Goal: Task Accomplishment & Management: Use online tool/utility

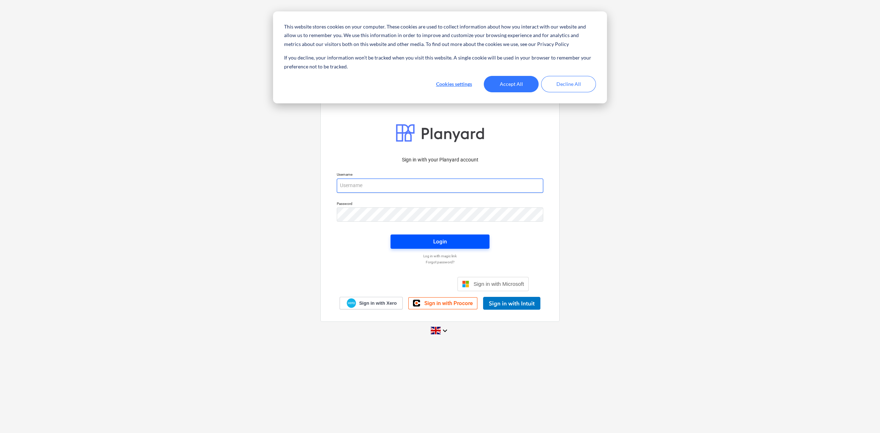
type input "[EMAIL_ADDRESS][DOMAIN_NAME]"
click at [438, 242] on div "Login" at bounding box center [440, 241] width 14 height 9
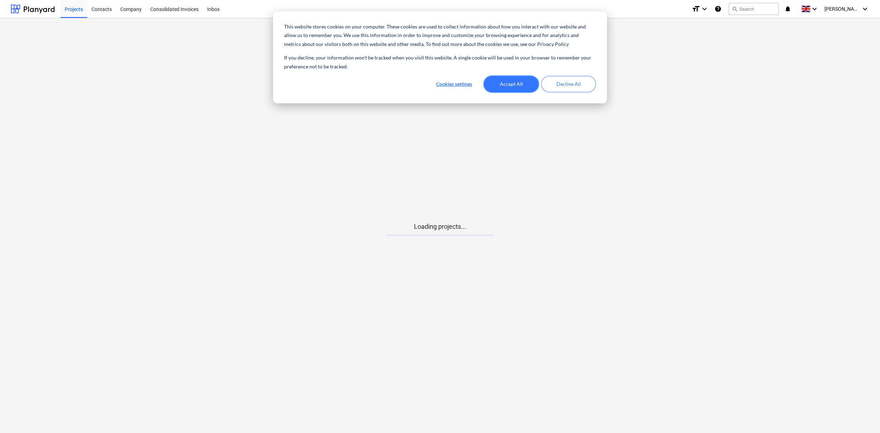
click at [501, 84] on button "Accept All" at bounding box center [511, 84] width 55 height 16
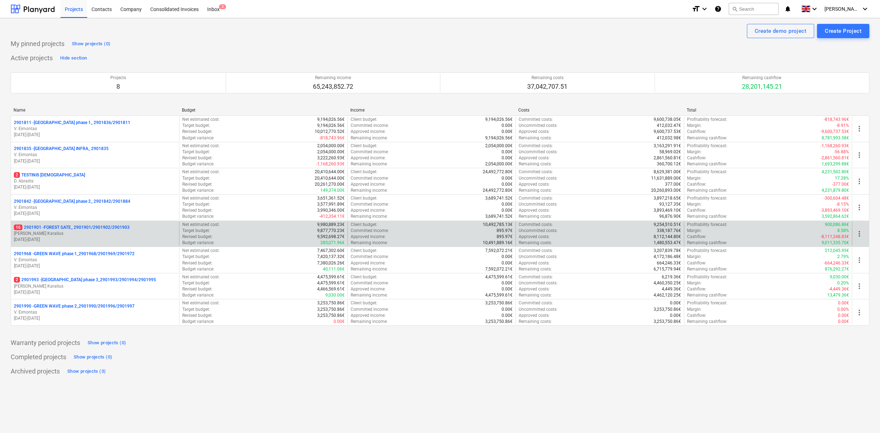
click at [62, 228] on p "16 2901901 - FOREST GATE_ 2901901/2901902/2901903" at bounding box center [72, 227] width 116 height 6
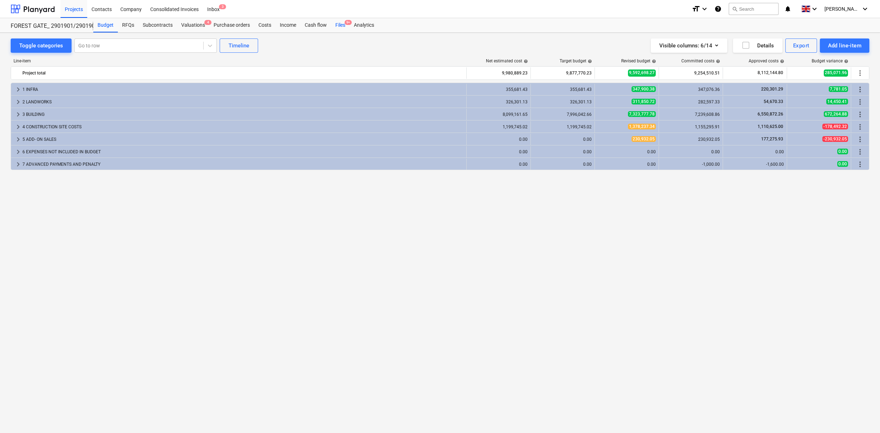
click at [331, 25] on div "Files 9+" at bounding box center [340, 25] width 19 height 14
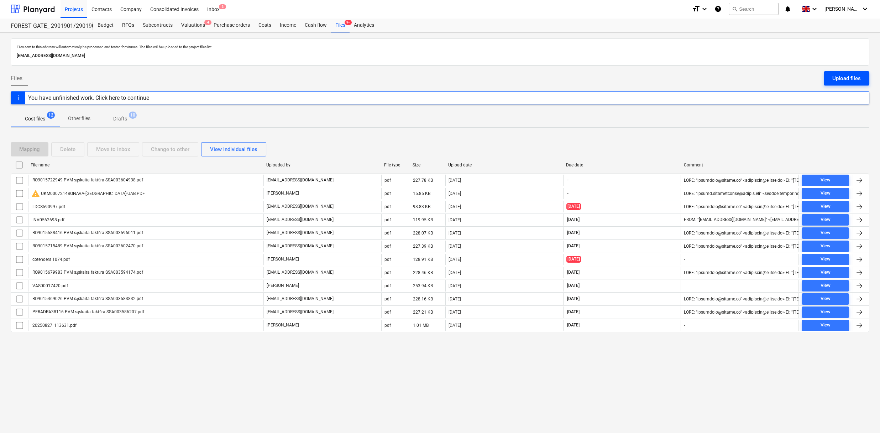
click at [845, 76] on div "Upload files" at bounding box center [846, 78] width 28 height 9
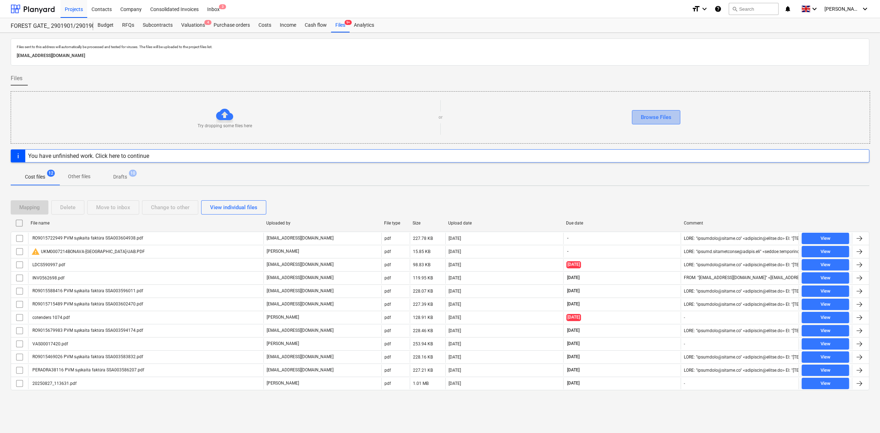
click at [668, 114] on div "Browse Files" at bounding box center [656, 117] width 31 height 9
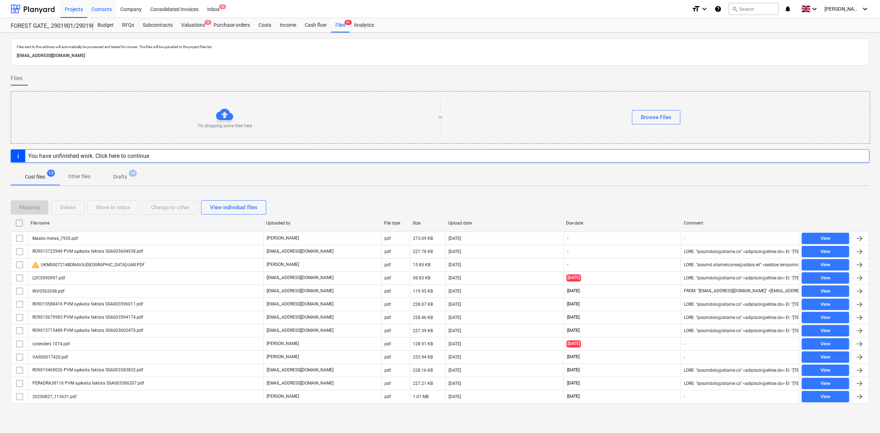
click at [104, 9] on div "Contacts" at bounding box center [101, 9] width 29 height 18
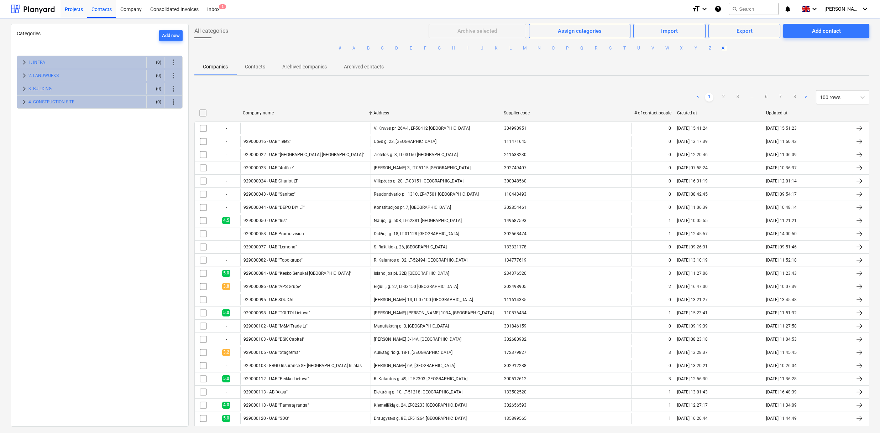
click at [78, 10] on div "Projects" at bounding box center [74, 9] width 27 height 18
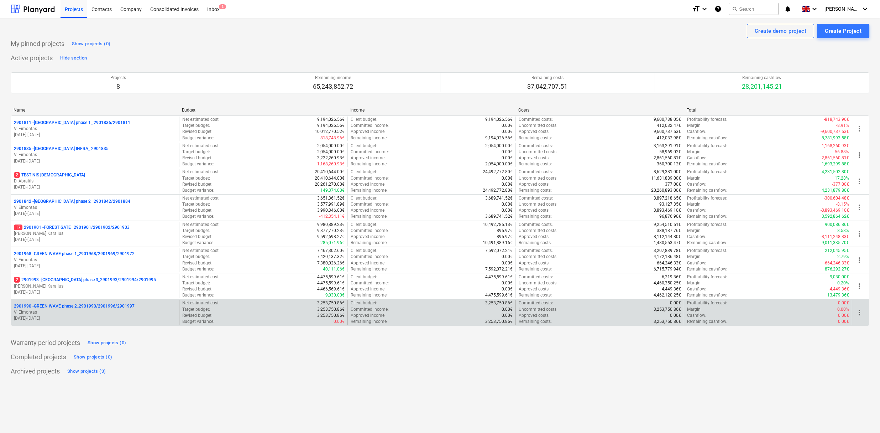
click at [95, 305] on p "2901990 - GREEN WAVE phase 2_2901990/2901996/2901997" at bounding box center [74, 306] width 121 height 6
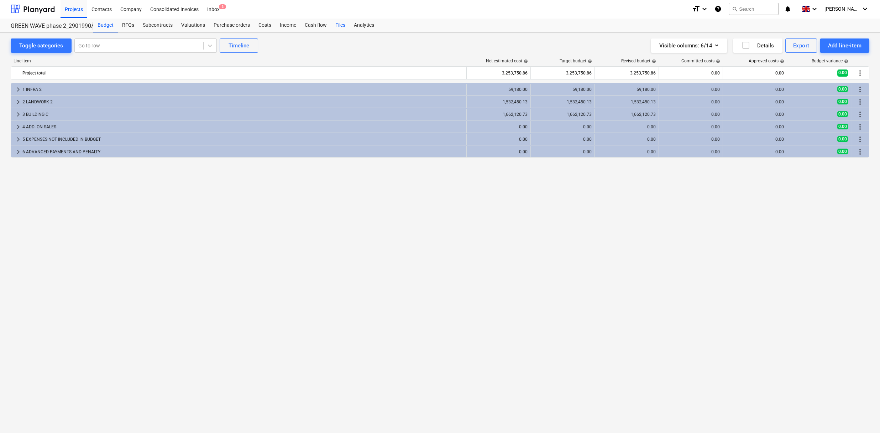
click at [341, 25] on div "Files" at bounding box center [340, 25] width 19 height 14
